Goal: Task Accomplishment & Management: Complete application form

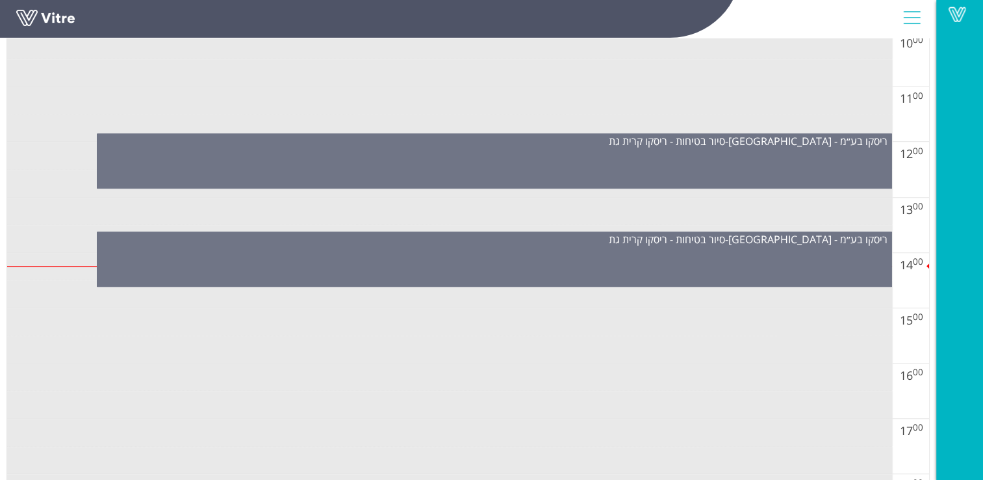
scroll to position [690, 0]
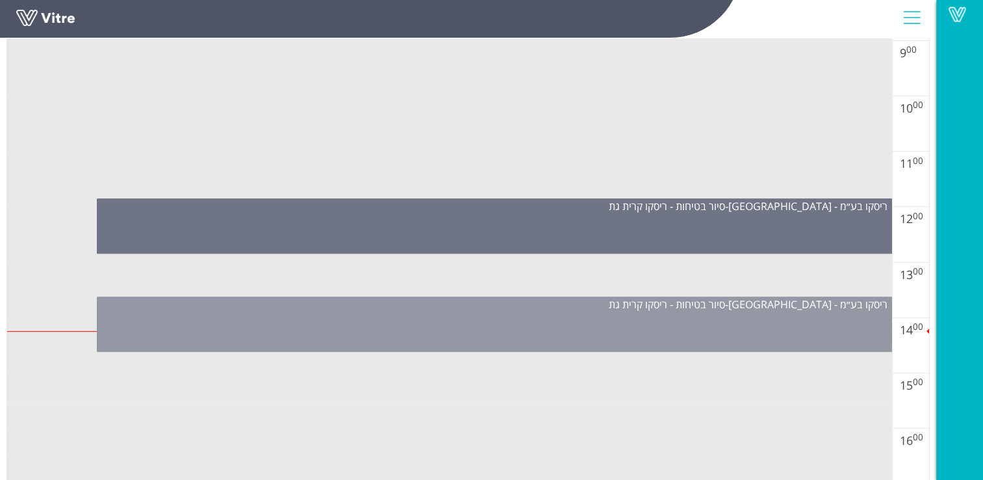
click at [692, 316] on div "ריסקו בע״מ - [GEOGRAPHIC_DATA] - סיור בטיחות - ריסקו קרית גת" at bounding box center [495, 323] width 796 height 55
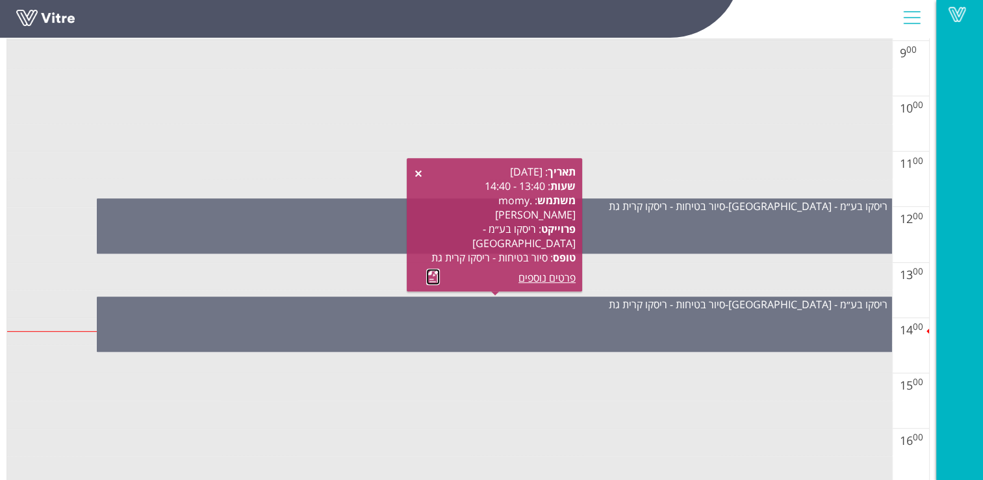
click at [431, 277] on link at bounding box center [433, 276] width 14 height 16
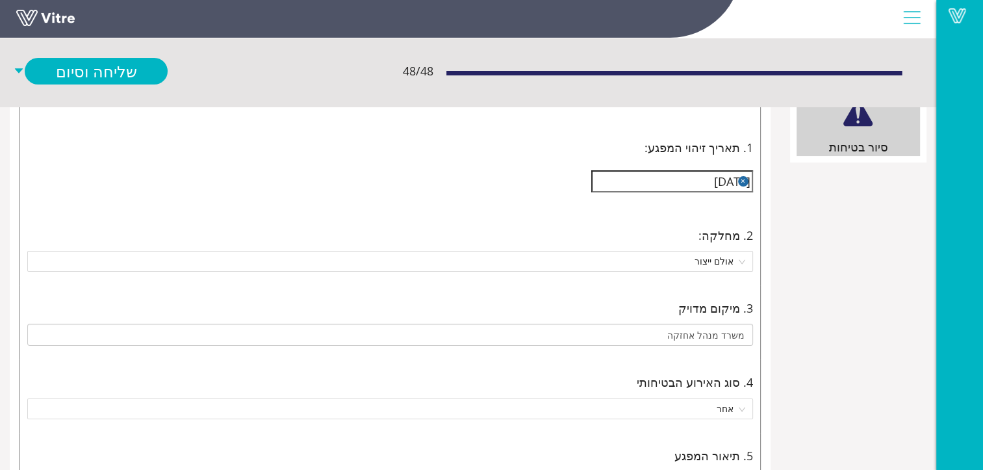
scroll to position [39, 0]
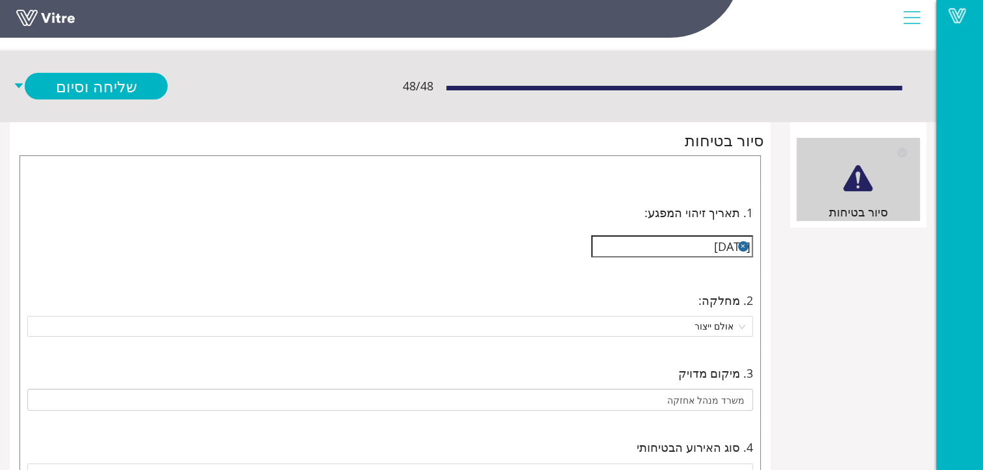
click at [743, 246] on button "button" at bounding box center [743, 246] width 10 height 10
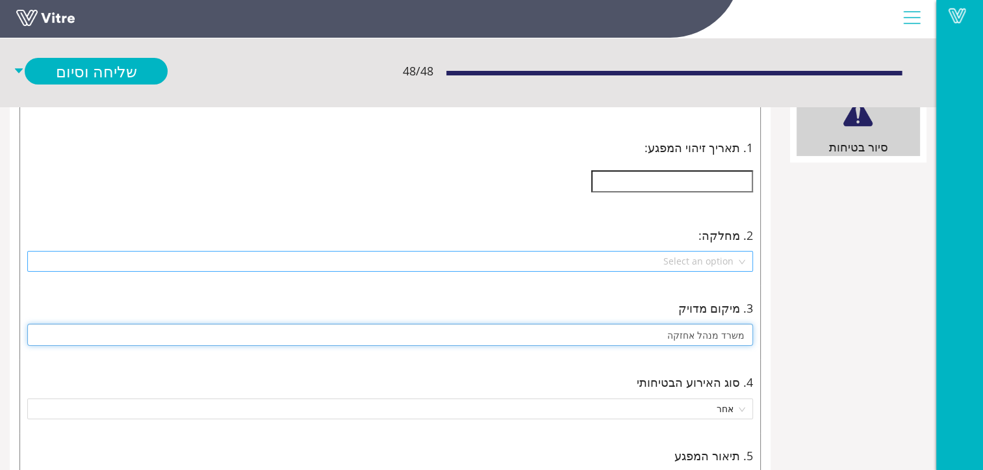
click at [712, 334] on input "משרד מנהל אחזקה" at bounding box center [390, 335] width 726 height 22
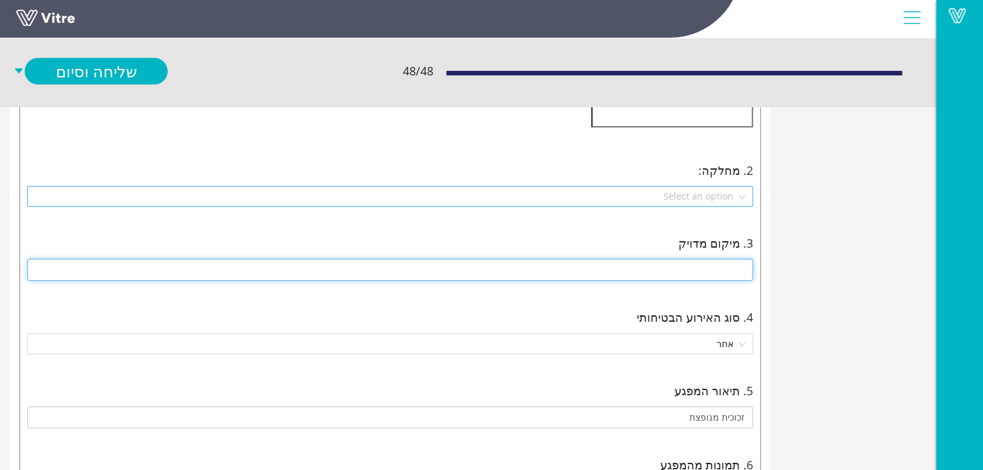
scroll to position [234, 0]
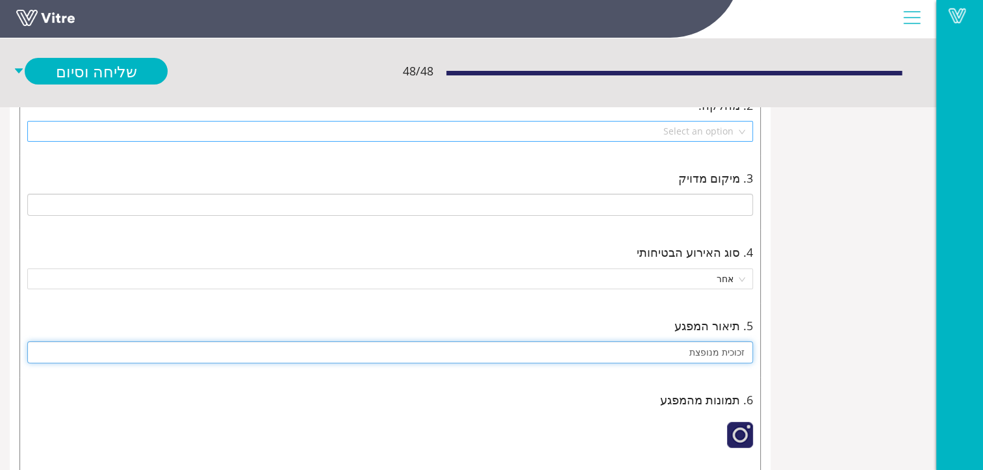
click at [723, 350] on input "זכוכית מנופצת" at bounding box center [390, 352] width 726 height 22
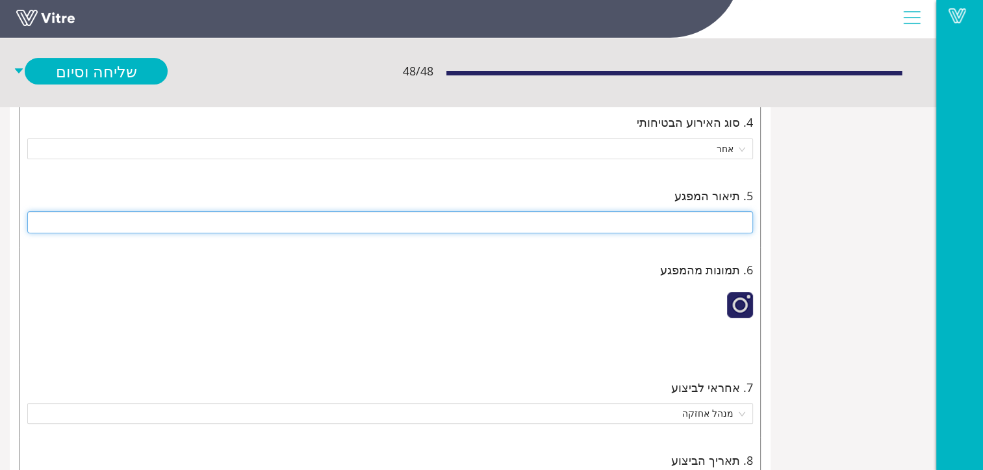
scroll to position [494, 0]
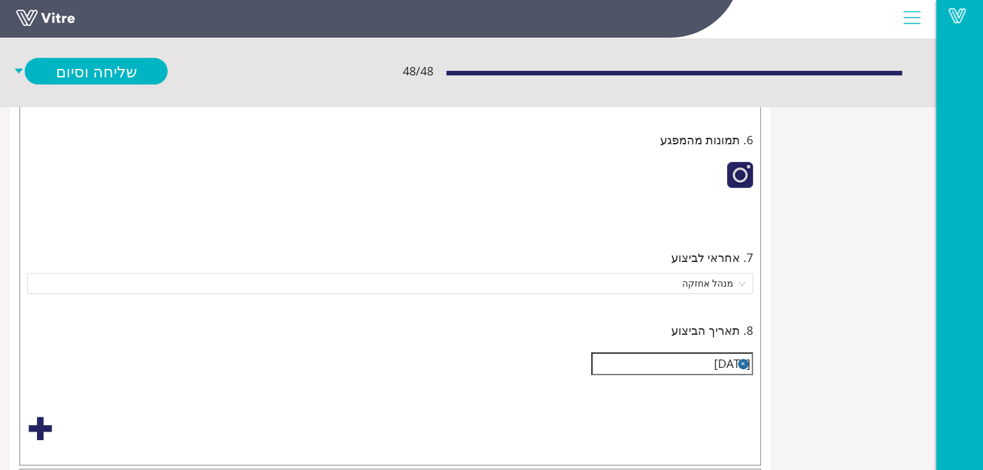
click at [741, 176] on div at bounding box center [740, 175] width 26 height 26
click at [723, 218] on img at bounding box center [728, 213] width 10 height 10
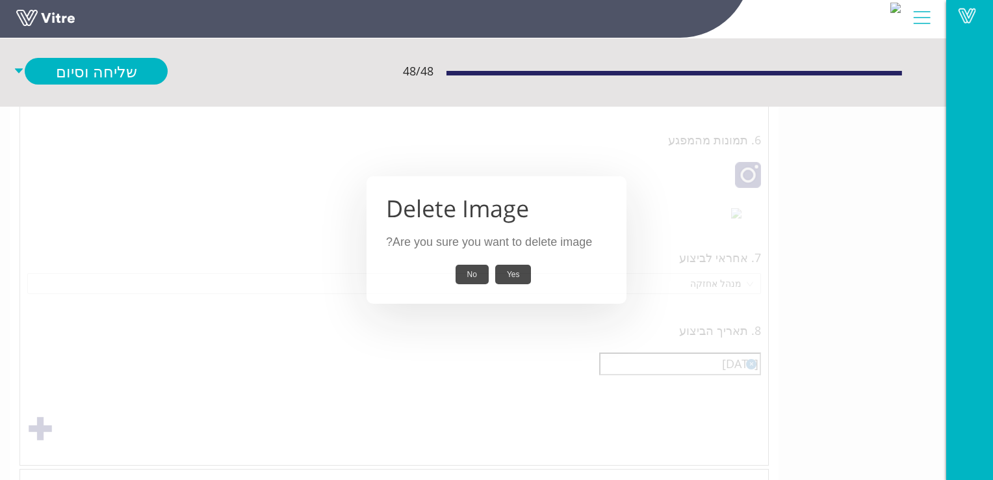
click at [513, 275] on button "Yes" at bounding box center [513, 275] width 36 height 20
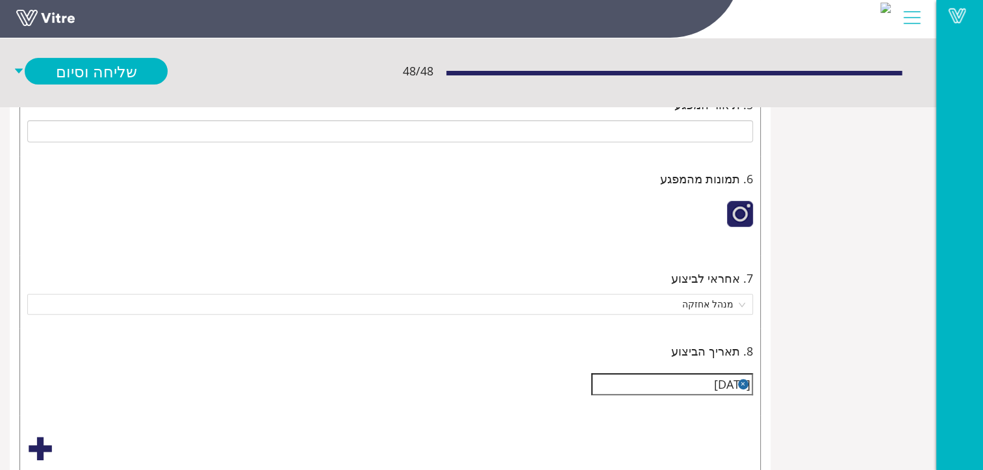
scroll to position [585, 0]
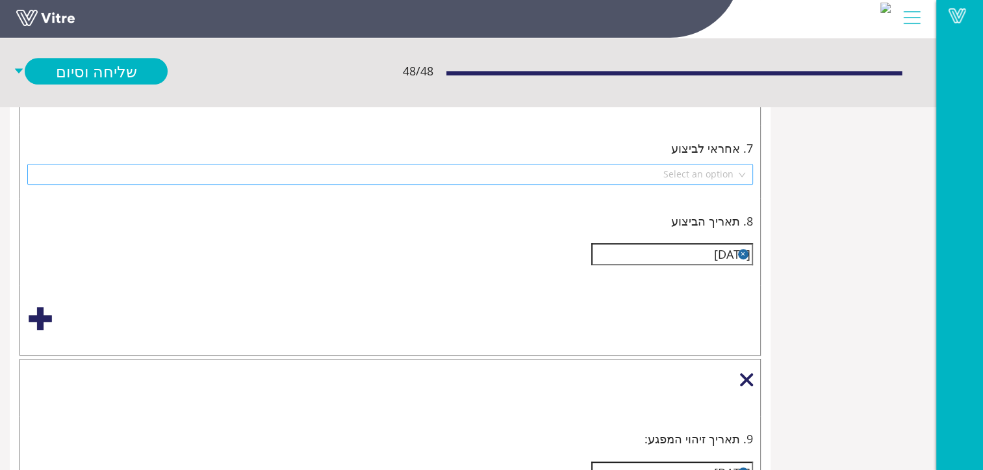
click at [743, 251] on button "button" at bounding box center [743, 254] width 10 height 10
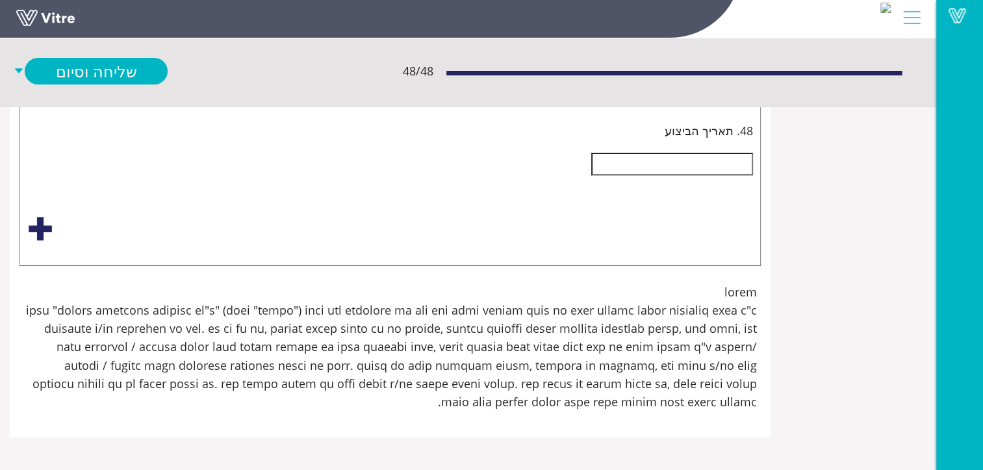
scroll to position [5330, -112]
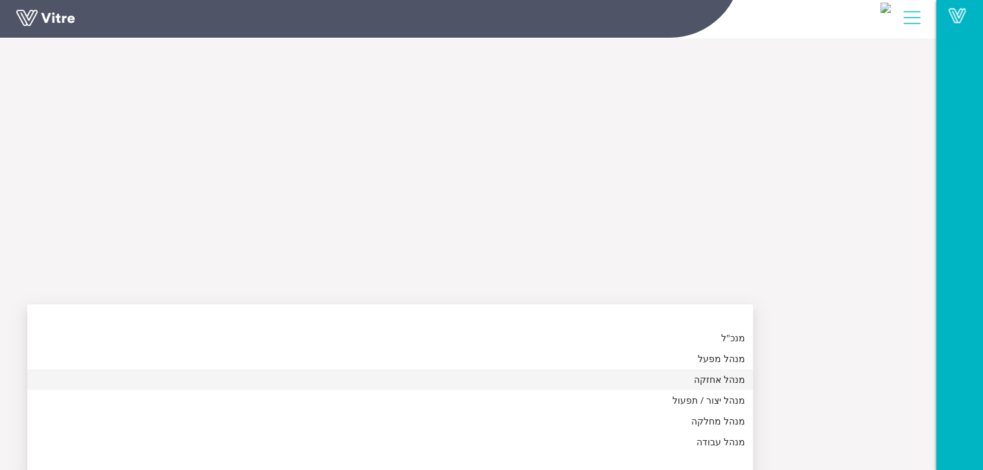
click at [746, 379] on div "מנהל אחזקה" at bounding box center [390, 379] width 710 height 14
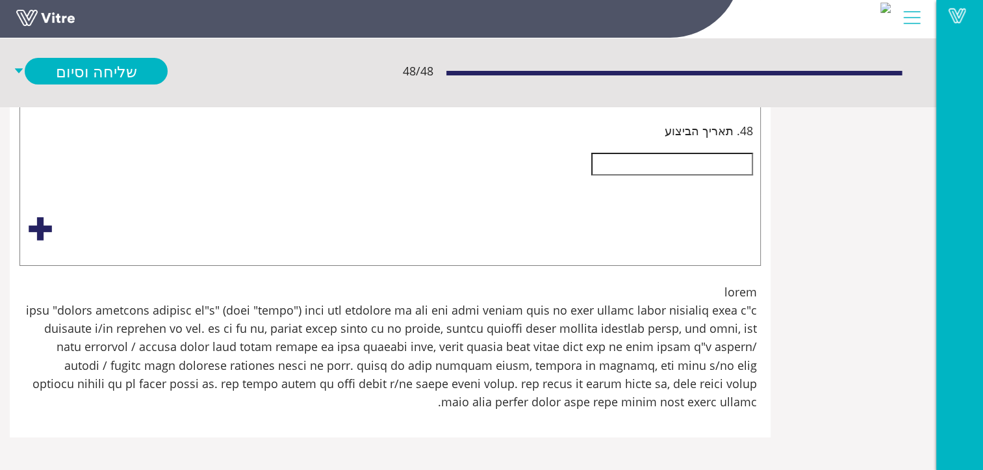
scroll to position [5460, -112]
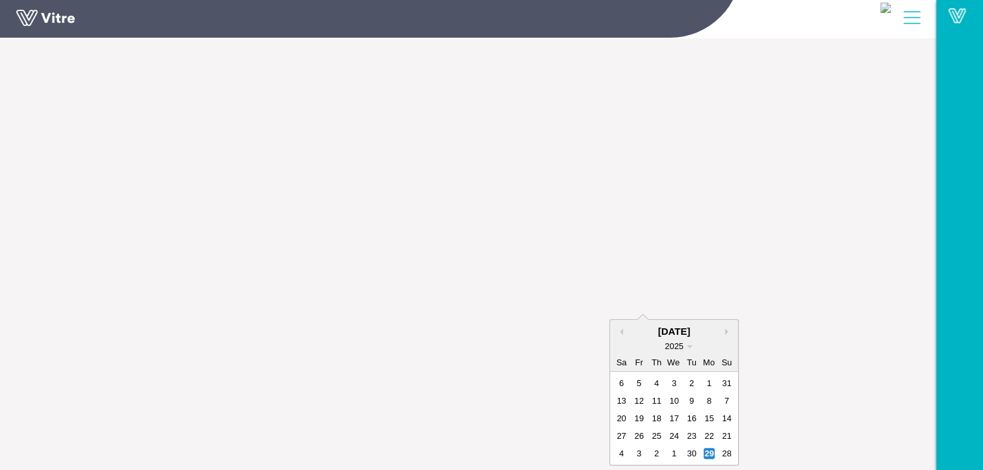
click at [732, 328] on button "Next month" at bounding box center [728, 331] width 7 height 7
click at [732, 311] on button "Next month" at bounding box center [728, 314] width 7 height 7
click at [732, 328] on button "Next month" at bounding box center [728, 331] width 7 height 7
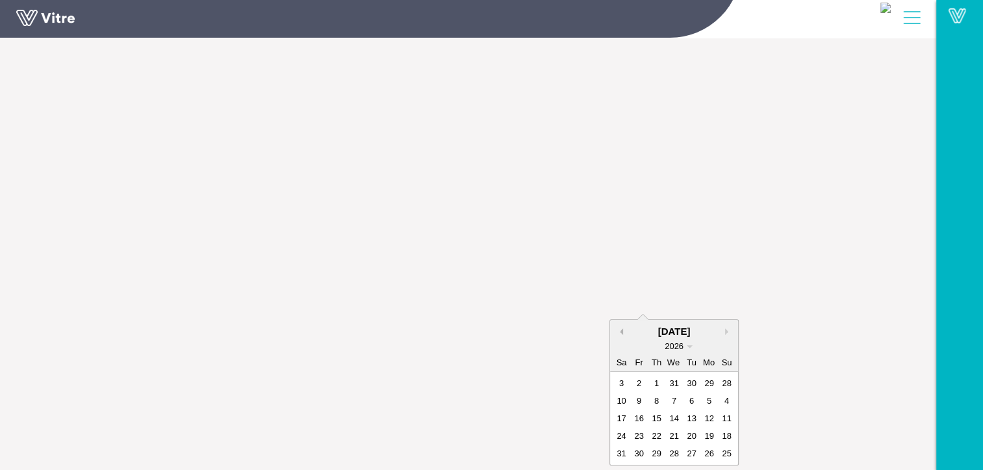
click at [623, 328] on button "Previous Month" at bounding box center [620, 331] width 7 height 7
click at [623, 311] on button "Previous Month" at bounding box center [620, 314] width 7 height 7
click at [623, 328] on button "Previous Month" at bounding box center [620, 331] width 7 height 7
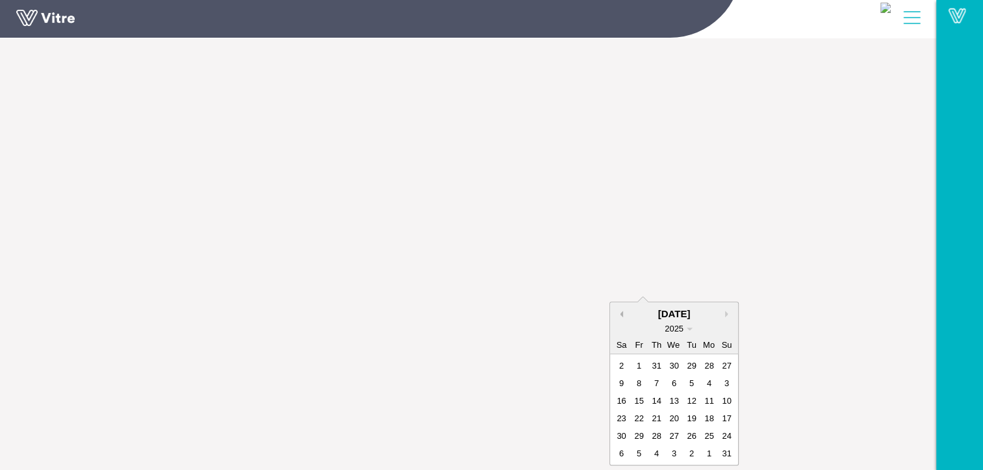
click at [623, 311] on button "Previous Month" at bounding box center [620, 314] width 7 height 7
click at [623, 328] on button "Previous Month" at bounding box center [620, 331] width 7 height 7
click at [715, 448] on div "30" at bounding box center [709, 453] width 11 height 11
type input "[DATE]"
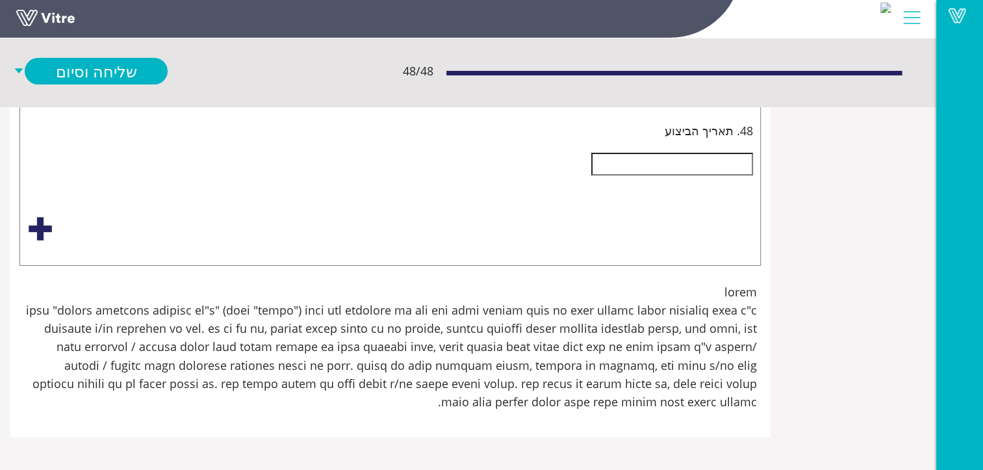
scroll to position [7800, -112]
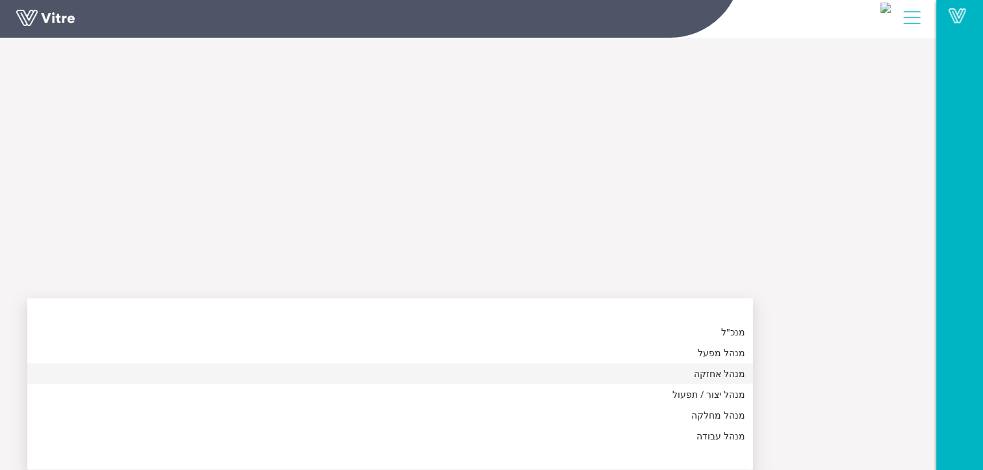
click at [746, 367] on div "מנהל אחזקה" at bounding box center [390, 374] width 710 height 14
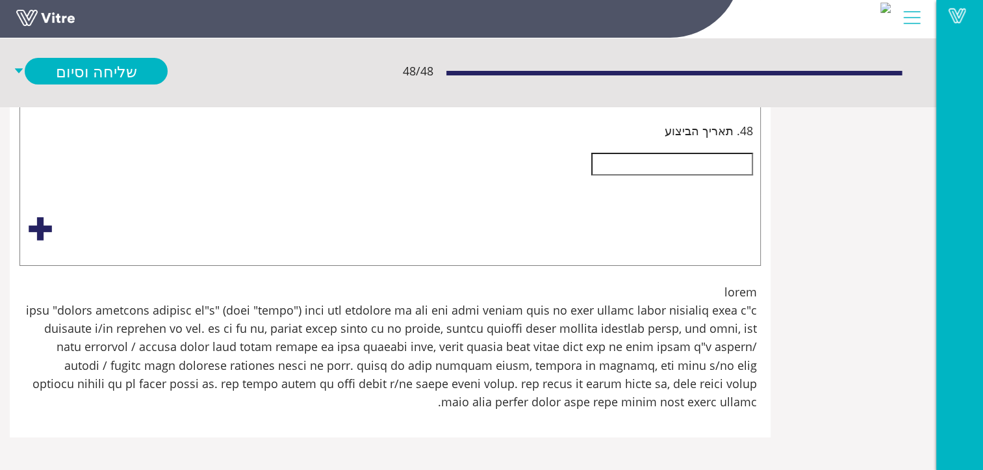
scroll to position [8060, -112]
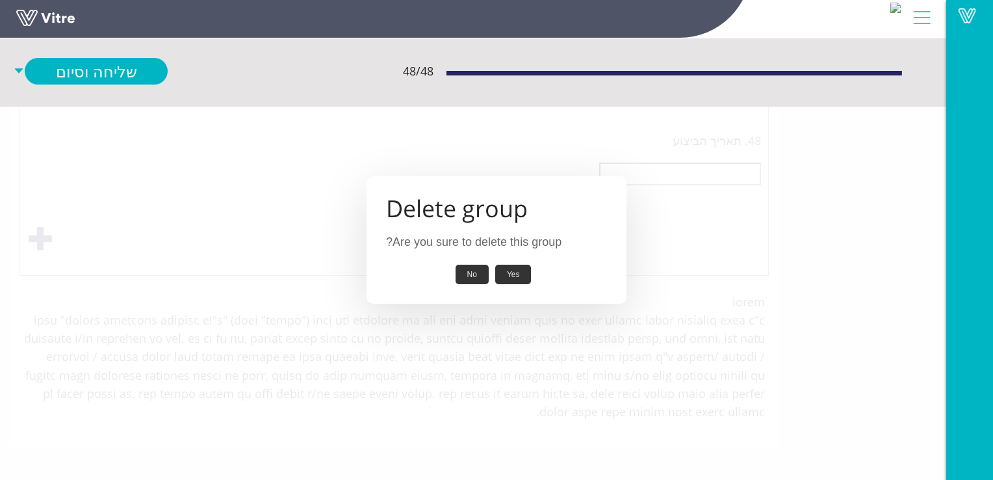
click at [515, 276] on button "Yes" at bounding box center [513, 275] width 36 height 20
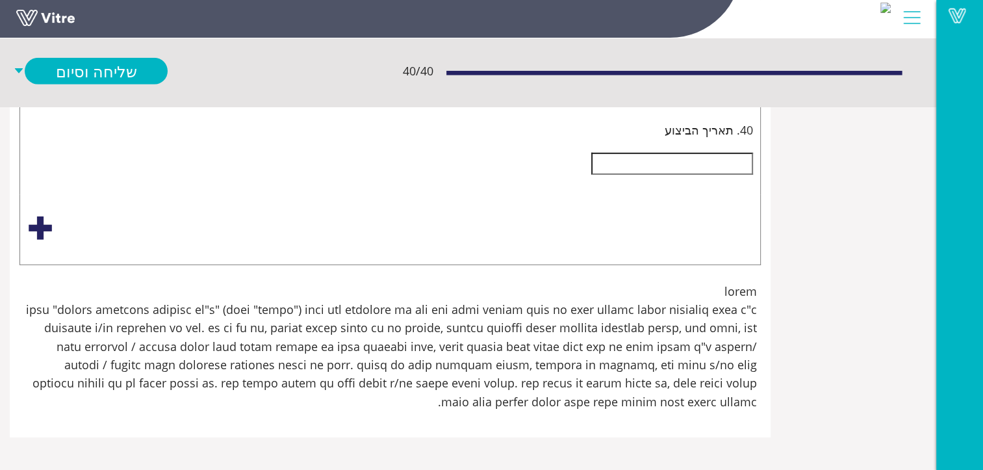
scroll to position [10205, -112]
click at [753, 94] on div "Select an option" at bounding box center [390, 83] width 726 height 21
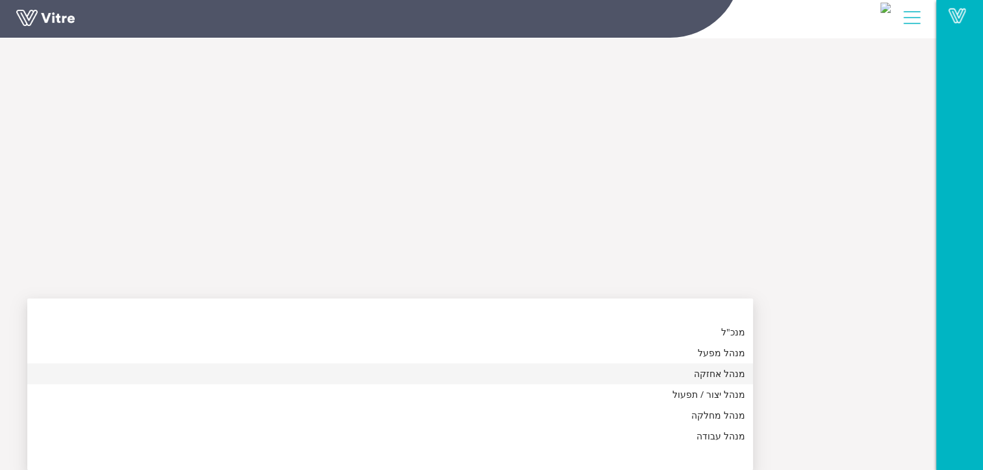
click at [746, 367] on div "מנהל אחזקה" at bounding box center [390, 374] width 710 height 14
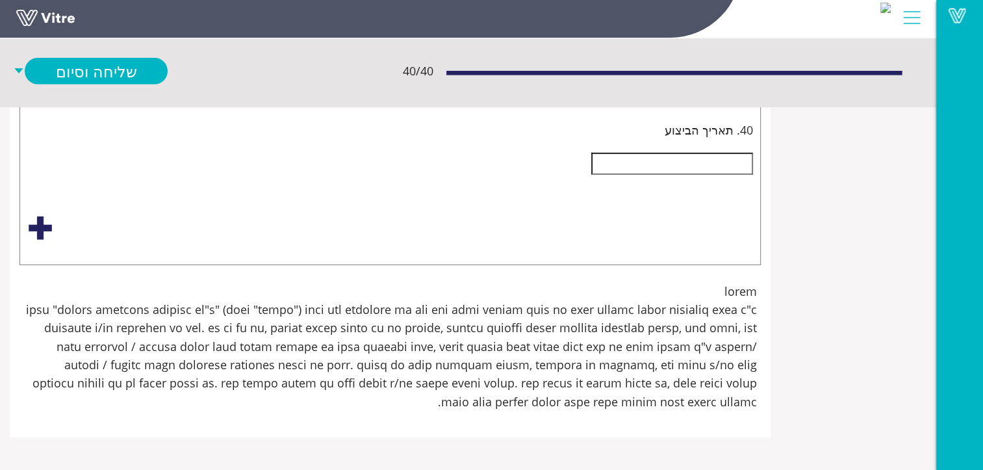
click at [753, 175] on input "text" at bounding box center [673, 164] width 162 height 22
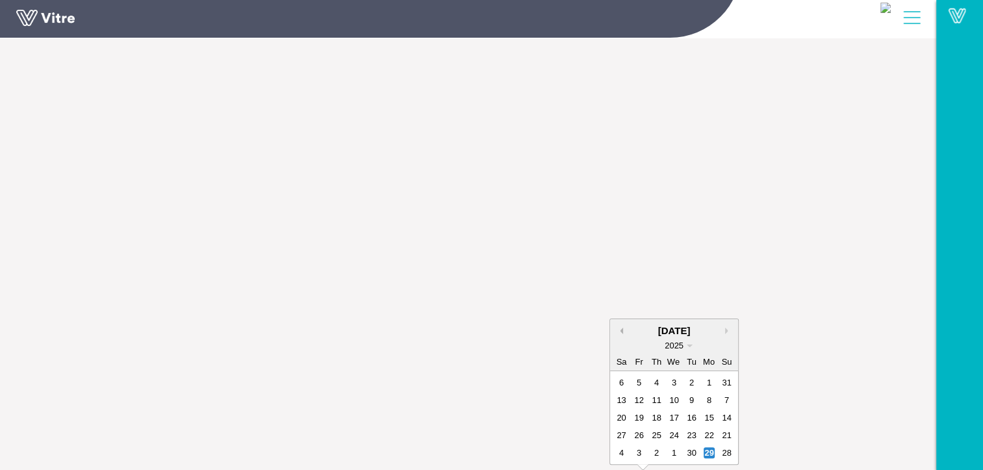
click at [623, 328] on button "Previous Month" at bounding box center [620, 331] width 7 height 7
click at [732, 310] on button "Next month" at bounding box center [728, 313] width 7 height 7
click at [732, 328] on button "Next month" at bounding box center [728, 331] width 7 height 7
click at [733, 412] on div "12" at bounding box center [727, 417] width 11 height 11
type input "[DATE]"
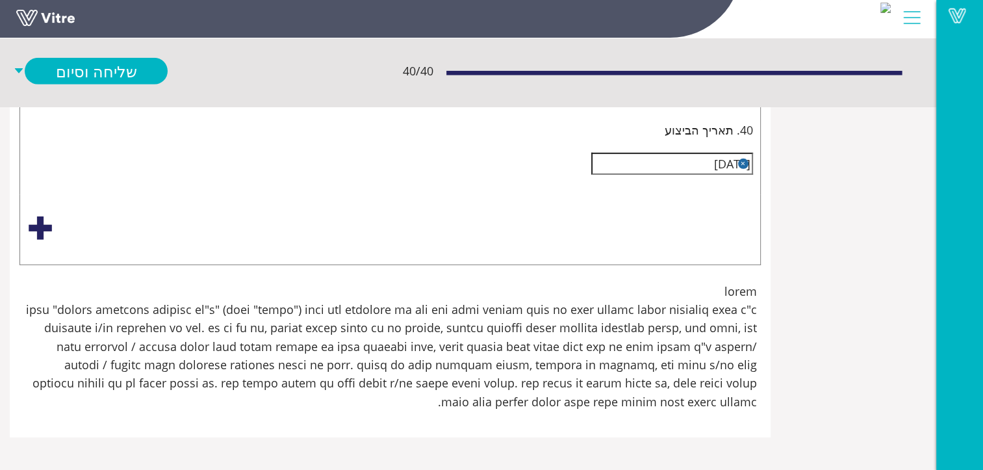
scroll to position [10318, -112]
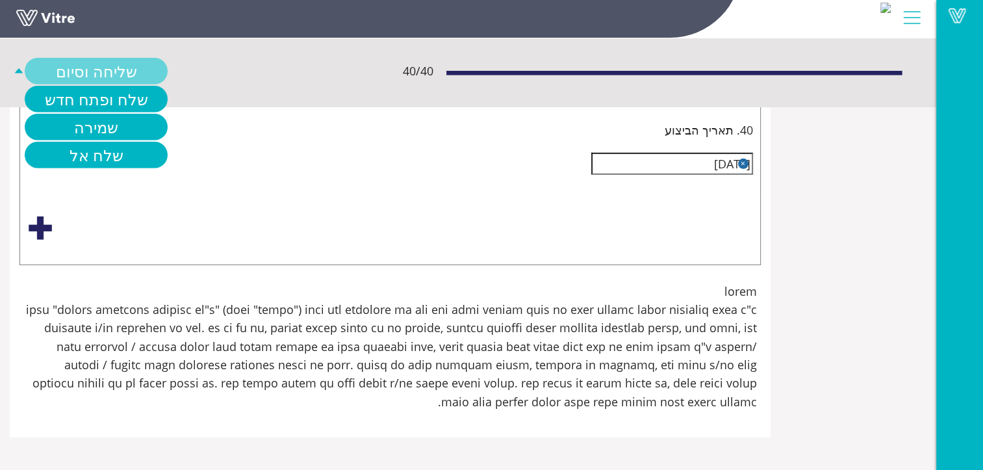
click at [168, 66] on link "שליחה וסיום" at bounding box center [96, 71] width 143 height 27
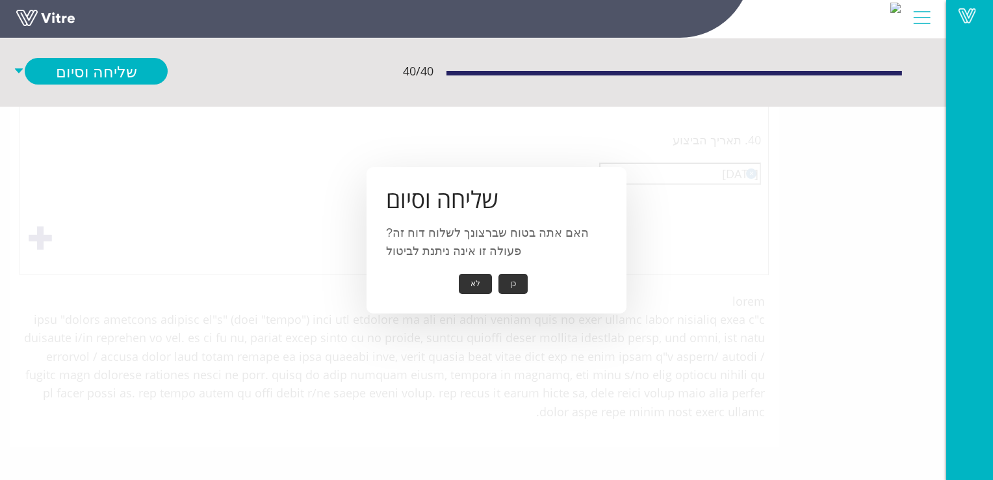
click at [510, 285] on button "כן" at bounding box center [513, 284] width 29 height 20
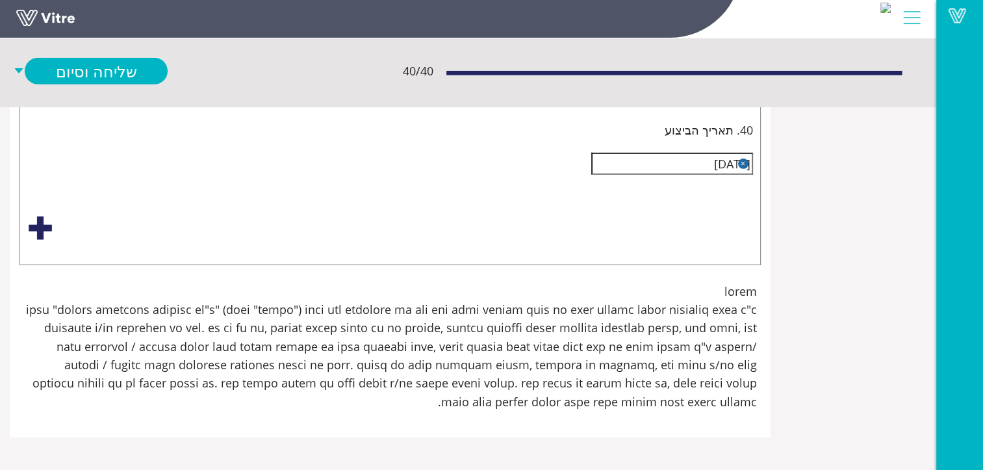
scroll to position [9538, -112]
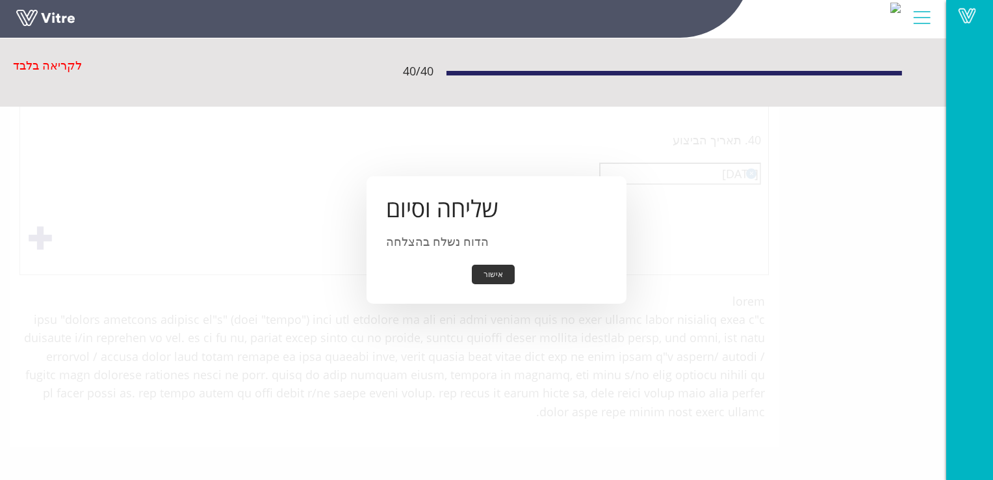
click at [499, 271] on button "אישור" at bounding box center [493, 275] width 43 height 20
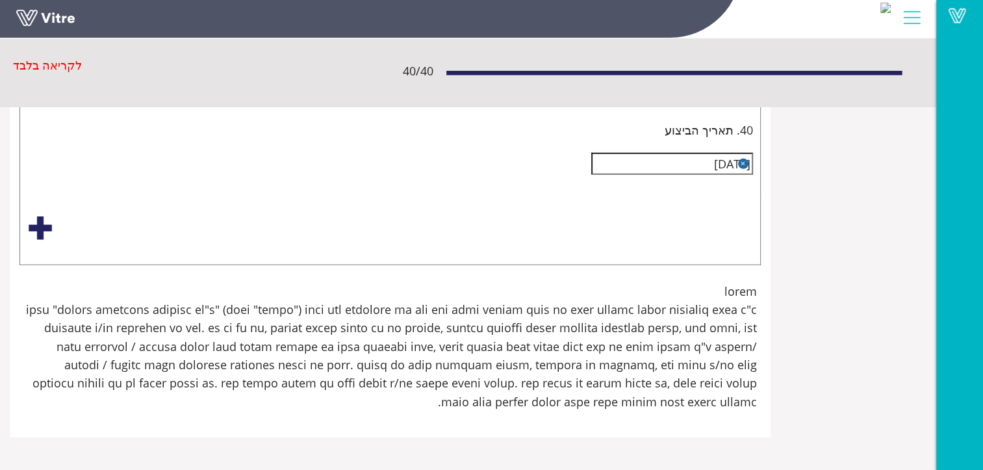
scroll to position [8888, -112]
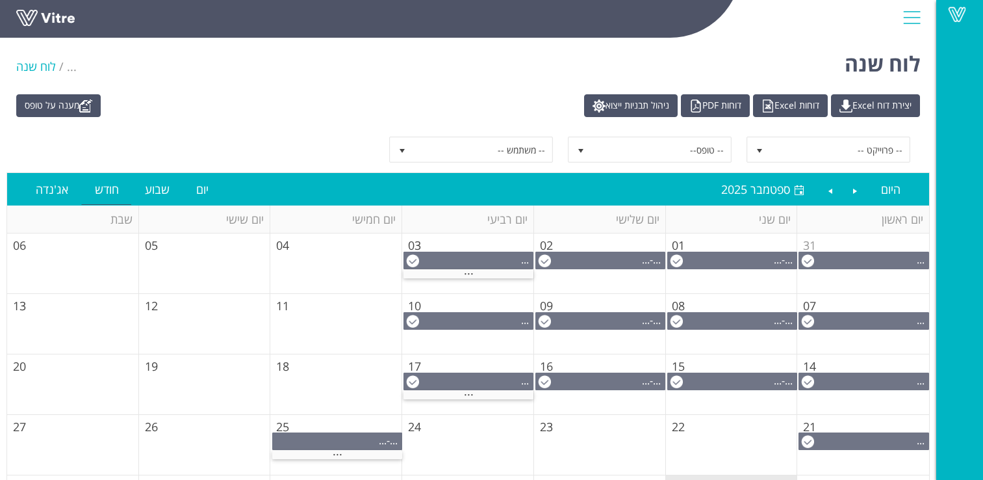
scroll to position [120, 0]
